Goal: Find specific fact: Find contact information

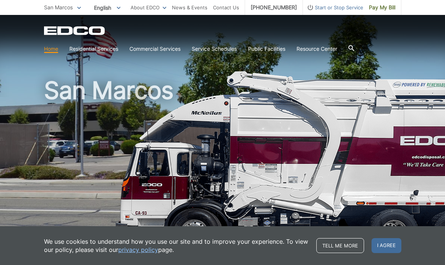
click at [354, 47] on icon at bounding box center [351, 48] width 6 height 6
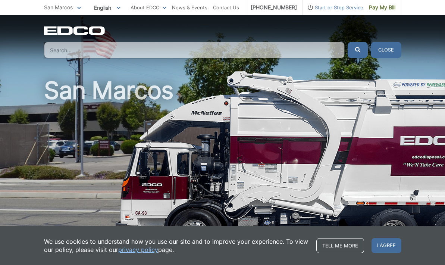
click at [162, 51] on input "Search" at bounding box center [194, 50] width 301 height 16
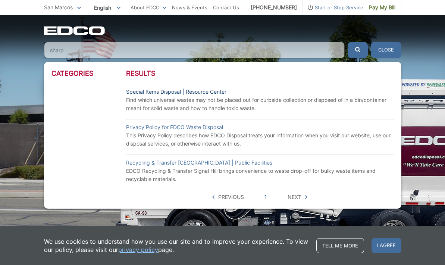
type input "sharp"
click at [171, 92] on link "Special Items Disposal | Resource Center" at bounding box center [176, 92] width 100 height 8
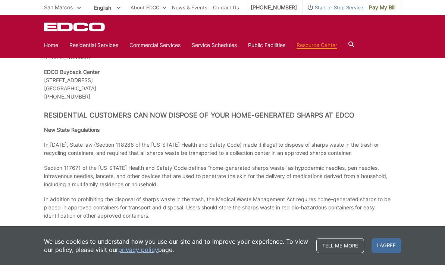
scroll to position [972, 0]
click at [354, 43] on icon at bounding box center [351, 44] width 6 height 6
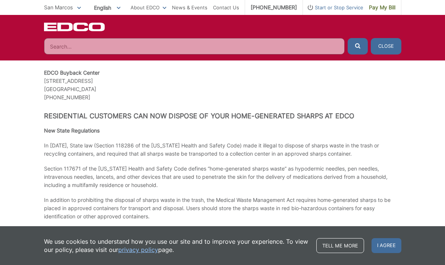
click at [200, 46] on input "Search" at bounding box center [194, 46] width 301 height 16
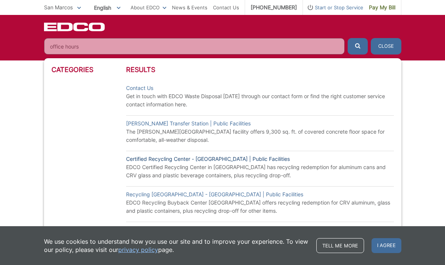
type input "office hours"
click at [217, 161] on link "Certified Recycling Center - San Marcos | Public Facilities" at bounding box center [208, 159] width 164 height 8
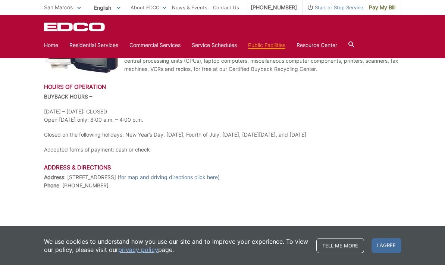
scroll to position [342, 0]
click at [218, 177] on link "for map and driving directions click here" at bounding box center [168, 177] width 98 height 8
